Goal: Download file/media

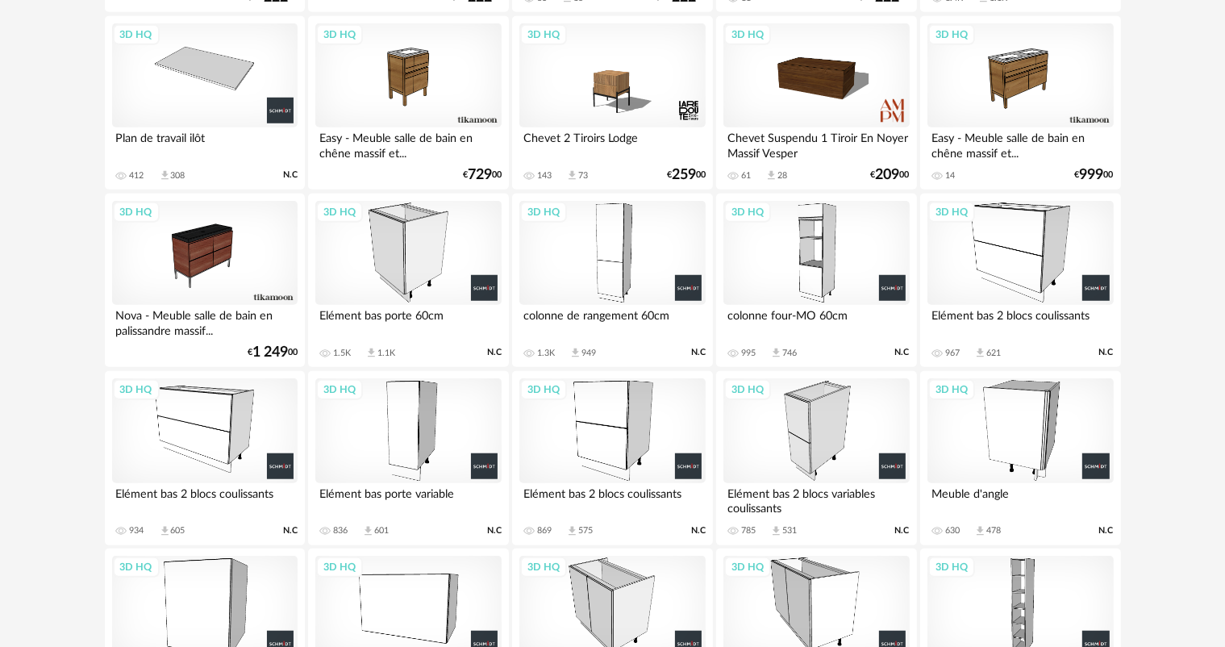
scroll to position [1285, 0]
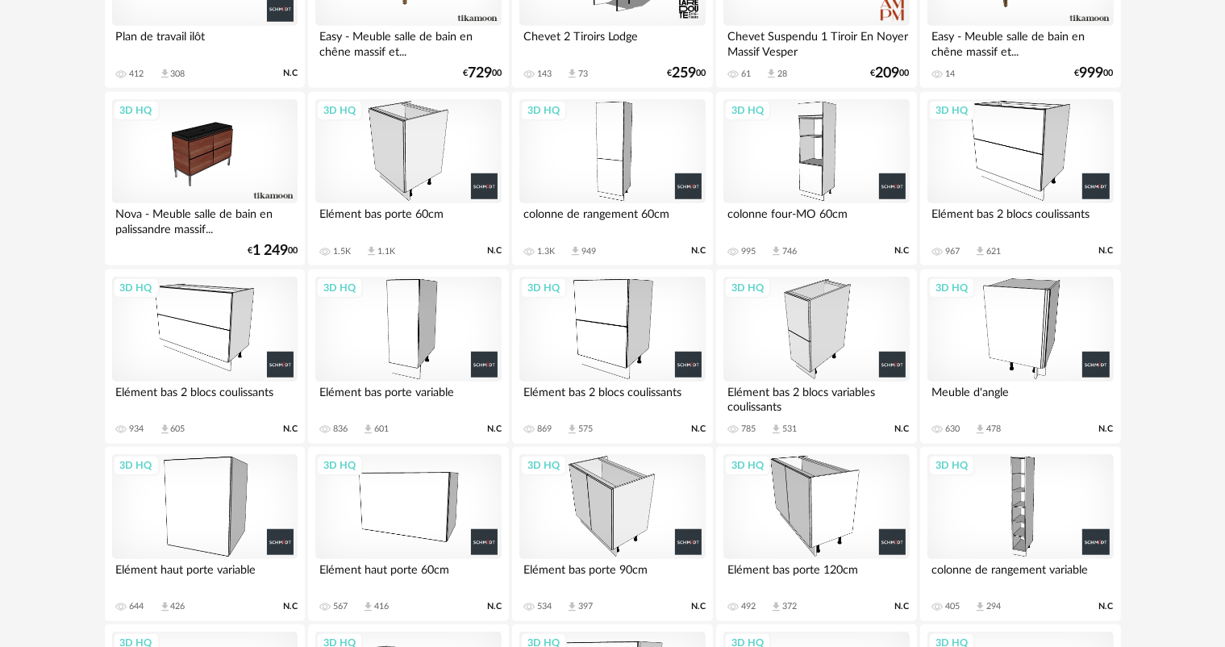
click at [807, 543] on div "3D HQ" at bounding box center [815, 506] width 185 height 105
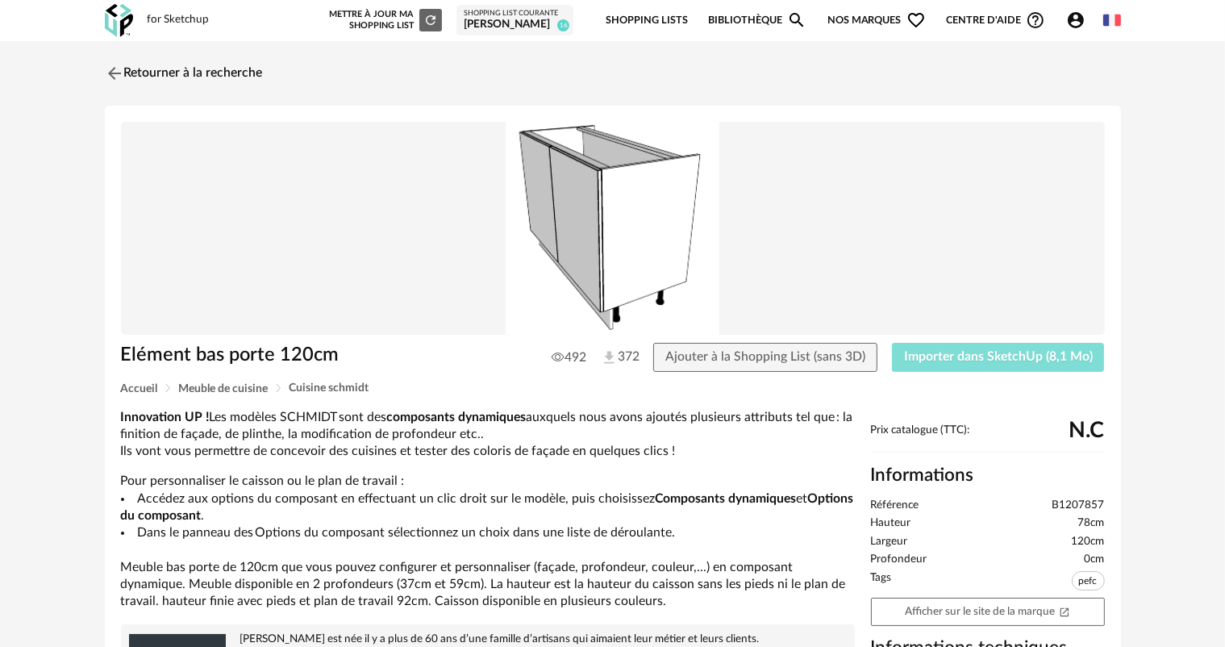
click at [977, 354] on span "Importer dans SketchUp (8,1 Mo)" at bounding box center [998, 356] width 189 height 13
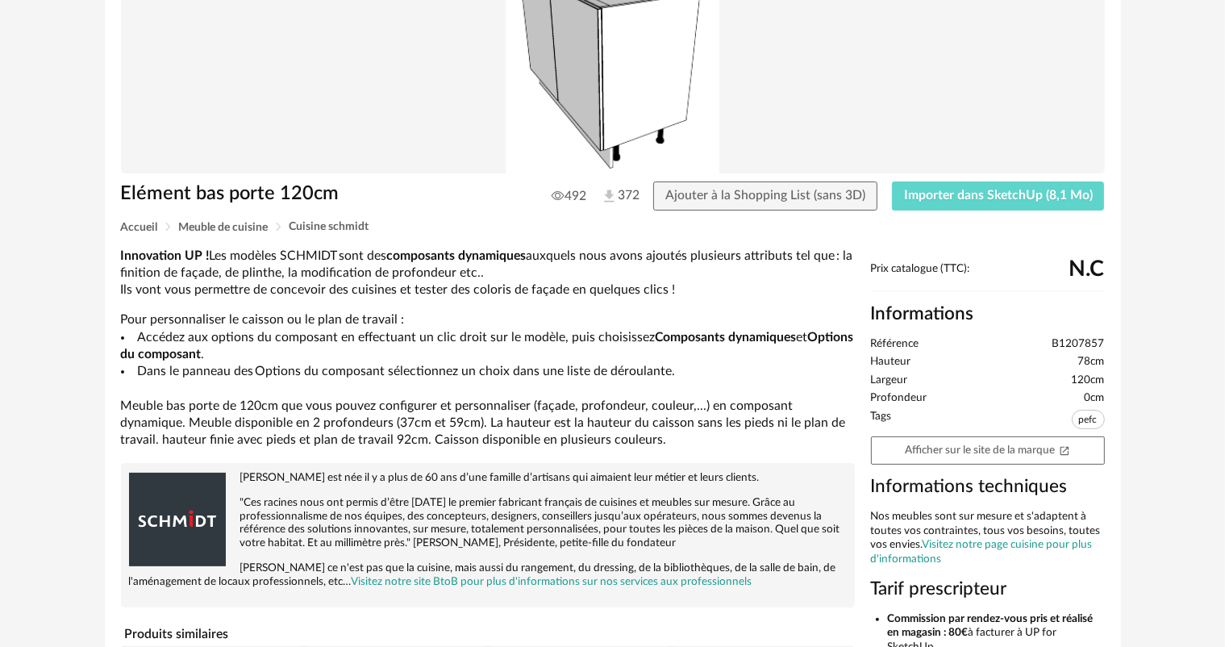
scroll to position [242, 0]
